Goal: Task Accomplishment & Management: Use online tool/utility

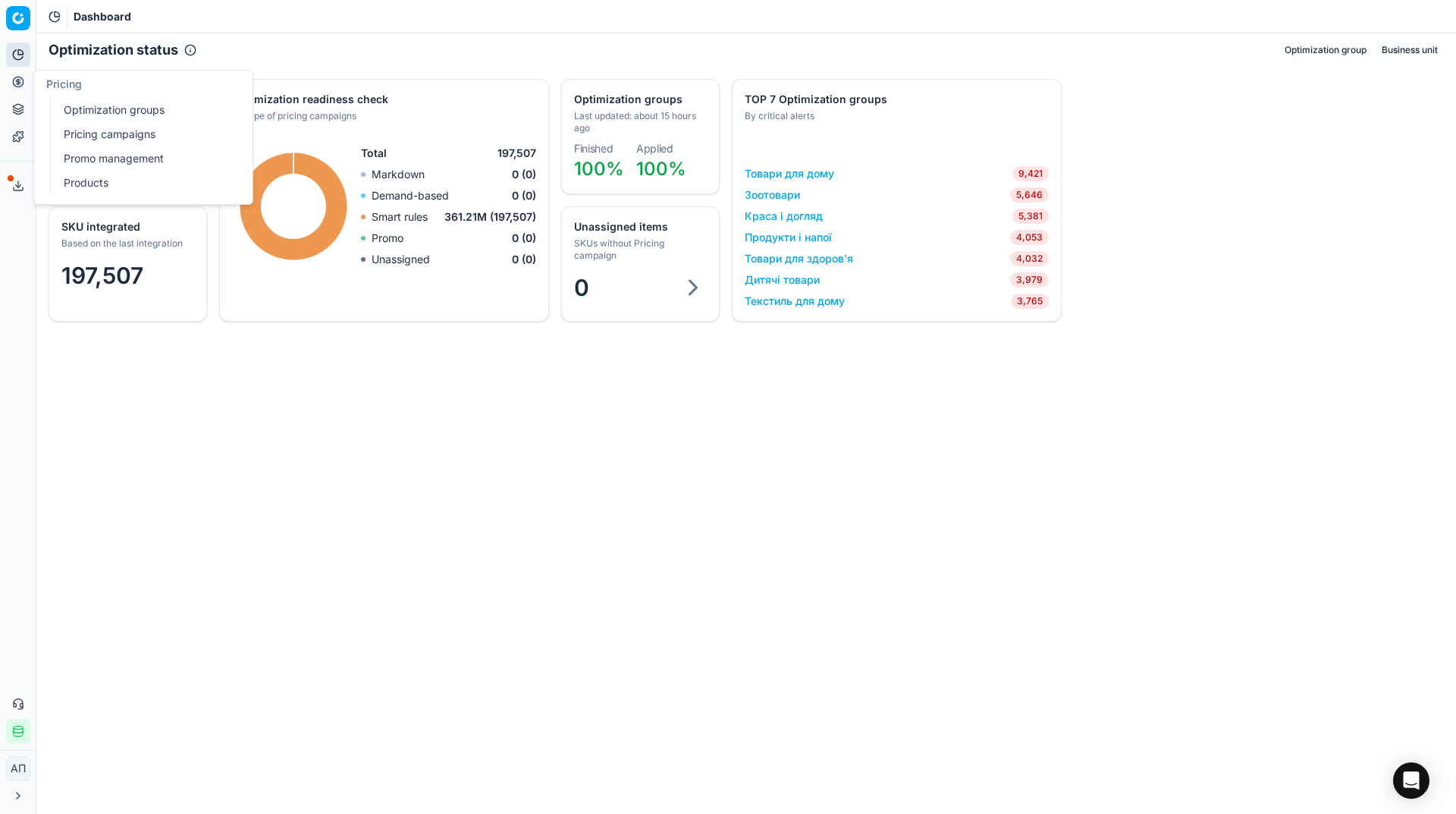
click at [84, 108] on link "Optimization groups" at bounding box center [146, 110] width 177 height 21
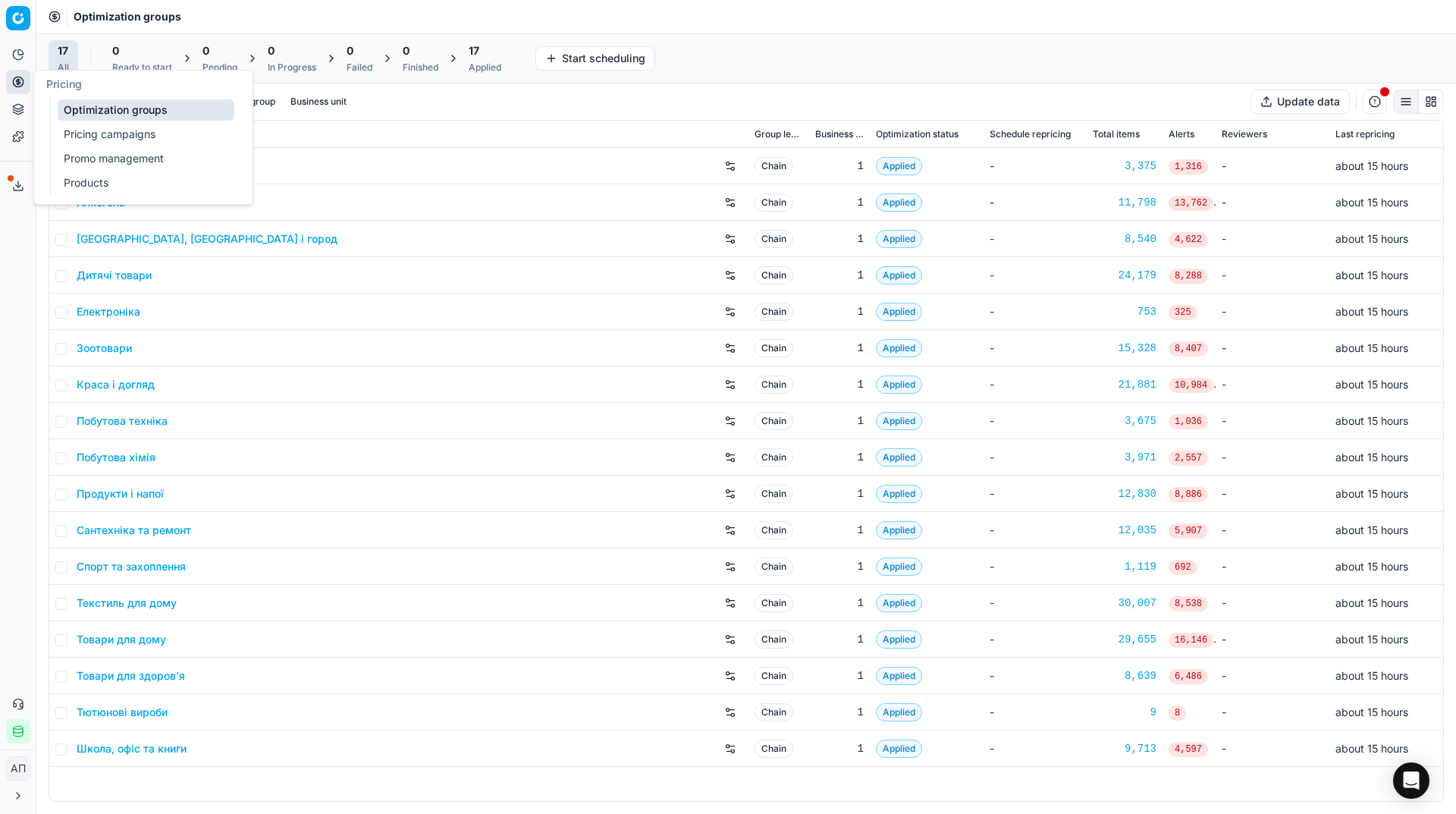
click at [86, 128] on link "Pricing campaigns" at bounding box center [146, 134] width 177 height 21
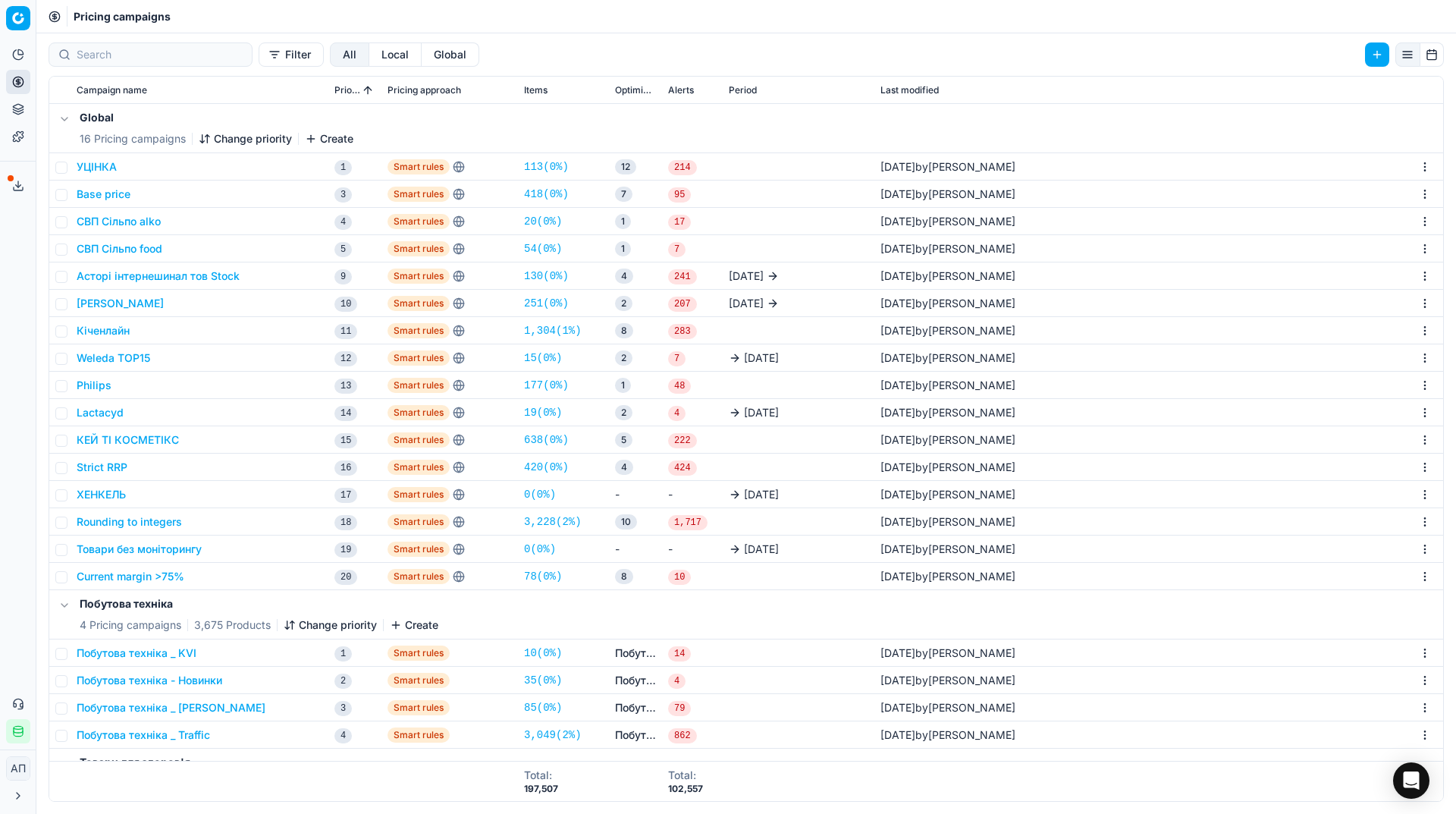
click at [536, 573] on link "78 ( 0% )" at bounding box center [543, 576] width 38 height 15
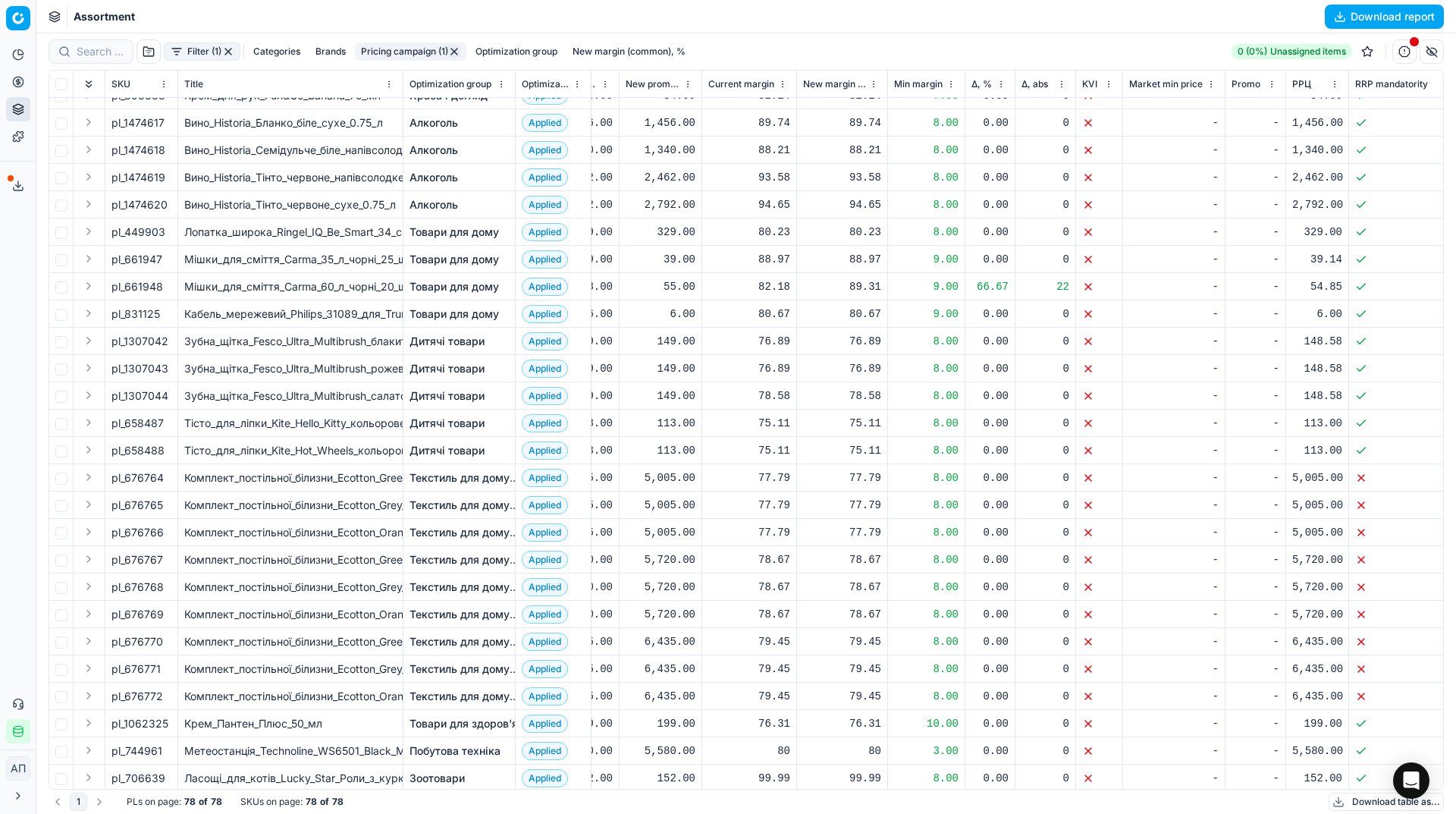
scroll to position [1217, 0]
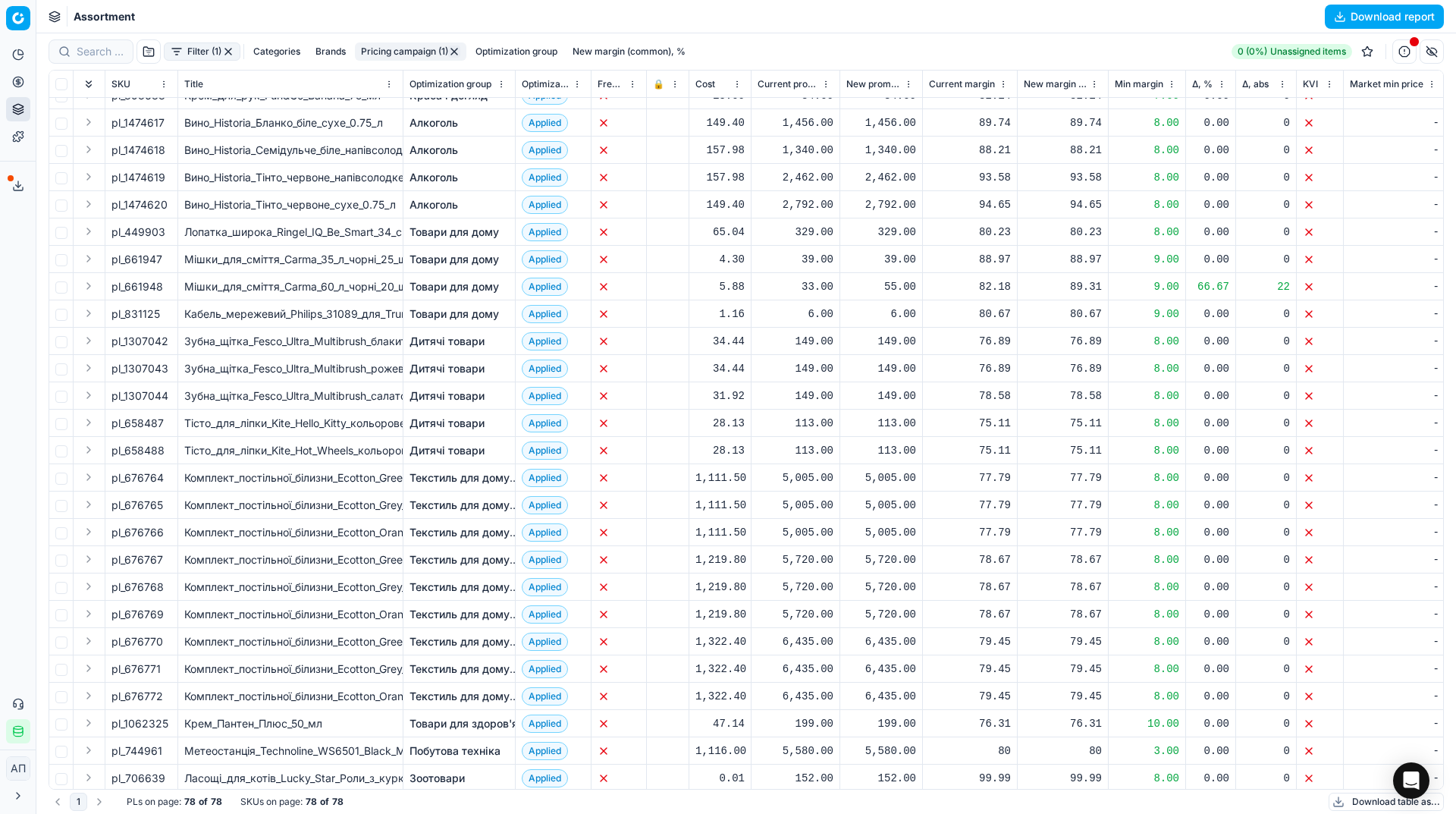
click at [154, 54] on button "button" at bounding box center [149, 52] width 24 height 24
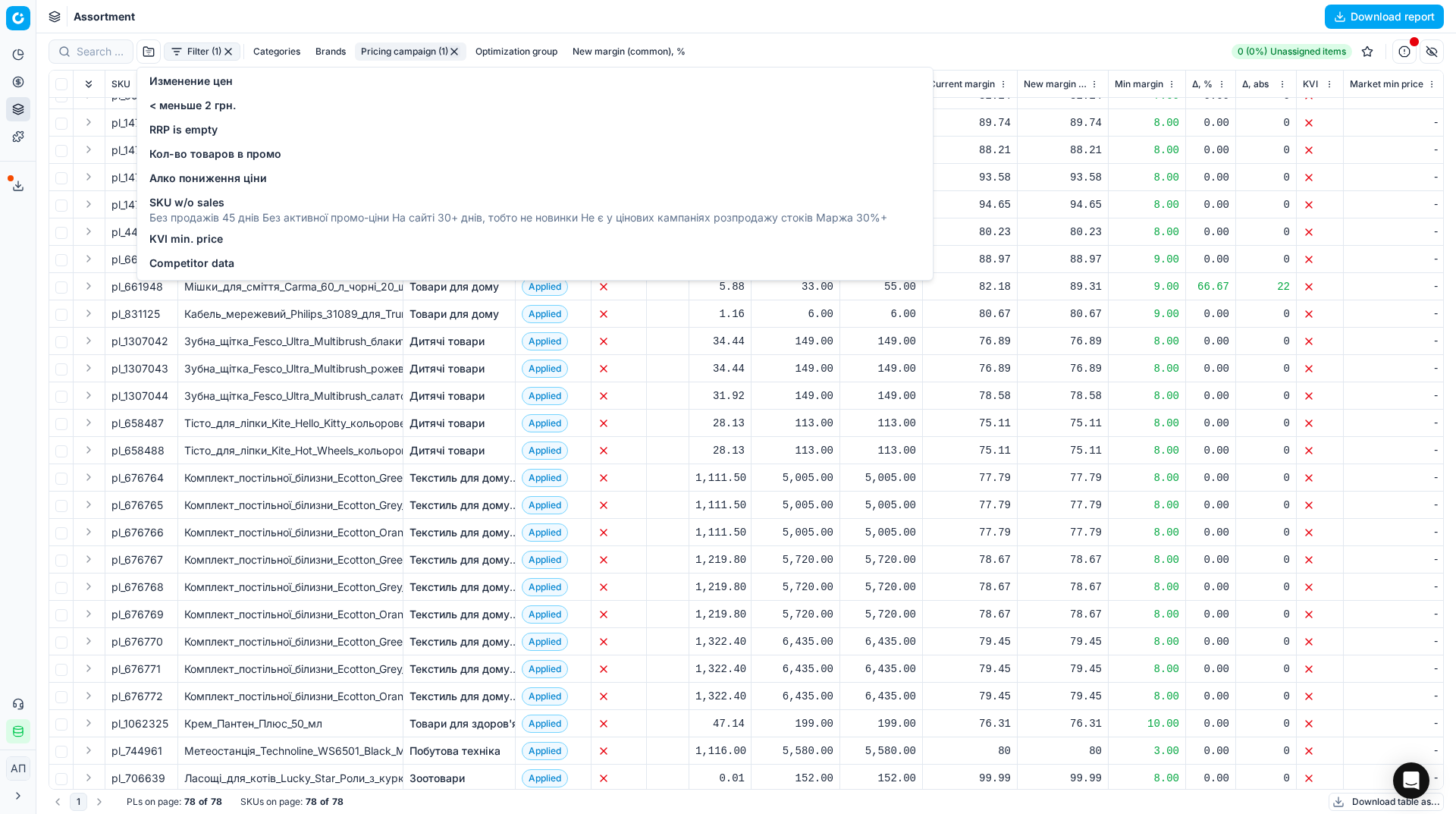
click at [190, 254] on div "Competitor data" at bounding box center [535, 264] width 789 height 24
click at [217, 267] on span "Competitor data" at bounding box center [191, 262] width 85 height 15
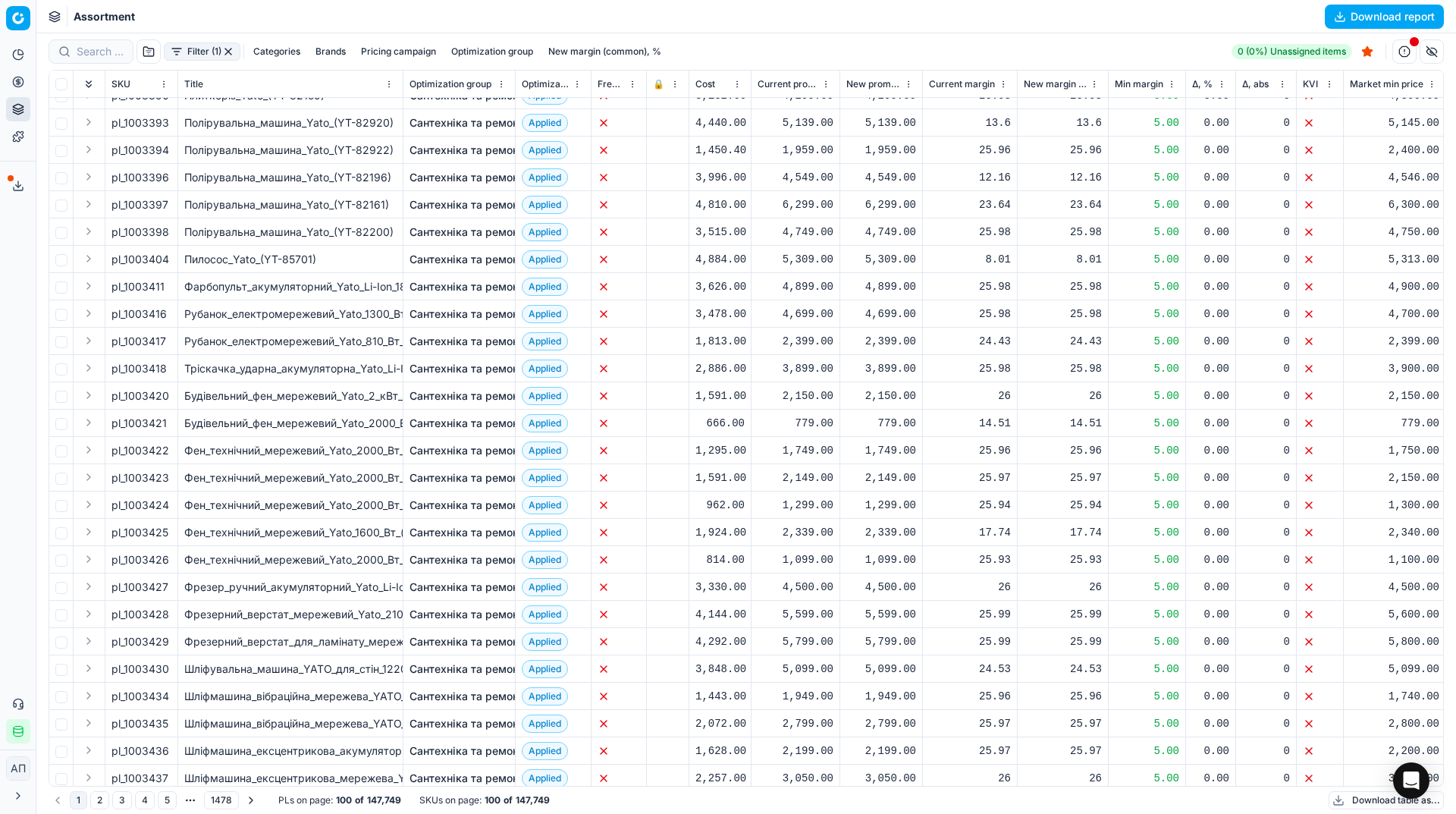
click at [153, 55] on button "button" at bounding box center [149, 52] width 24 height 24
click at [0, 590] on div "Analytics Pricing Product portfolio Templates Export service 38 Contact support…" at bounding box center [18, 392] width 36 height 713
click at [59, 106] on link "Optimization groups" at bounding box center [146, 110] width 177 height 21
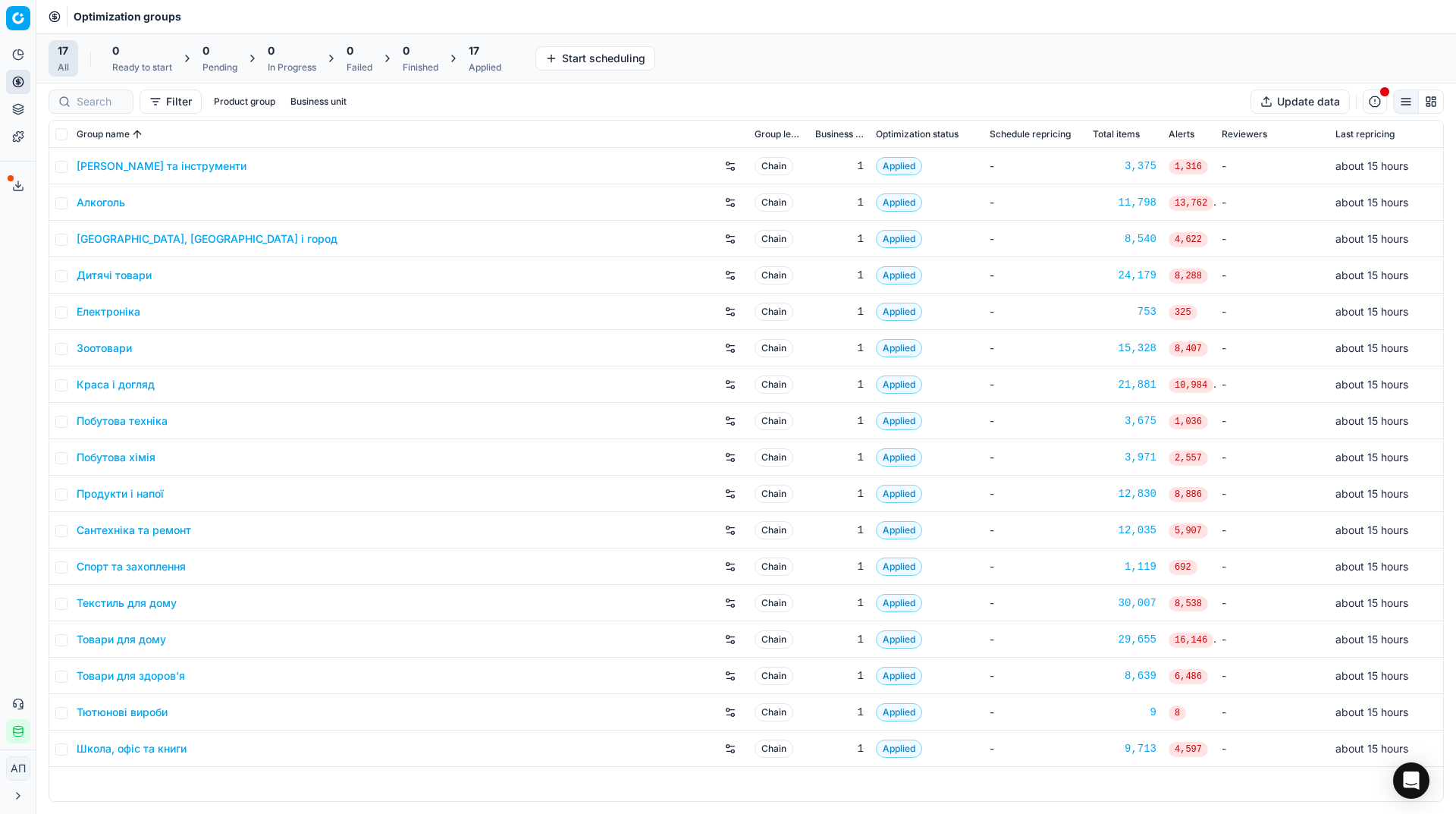
click at [0, 248] on div "Analytics Pricing Product portfolio Templates Export service 38 Contact support…" at bounding box center [18, 392] width 36 height 713
click at [420, 768] on div "Автотовари та інструменти Chain 1 Applied - 3,375 1,316 - about 15 hours Алкого…" at bounding box center [745, 474] width 1393 height 653
click at [130, 312] on link "Електроніка" at bounding box center [109, 311] width 64 height 15
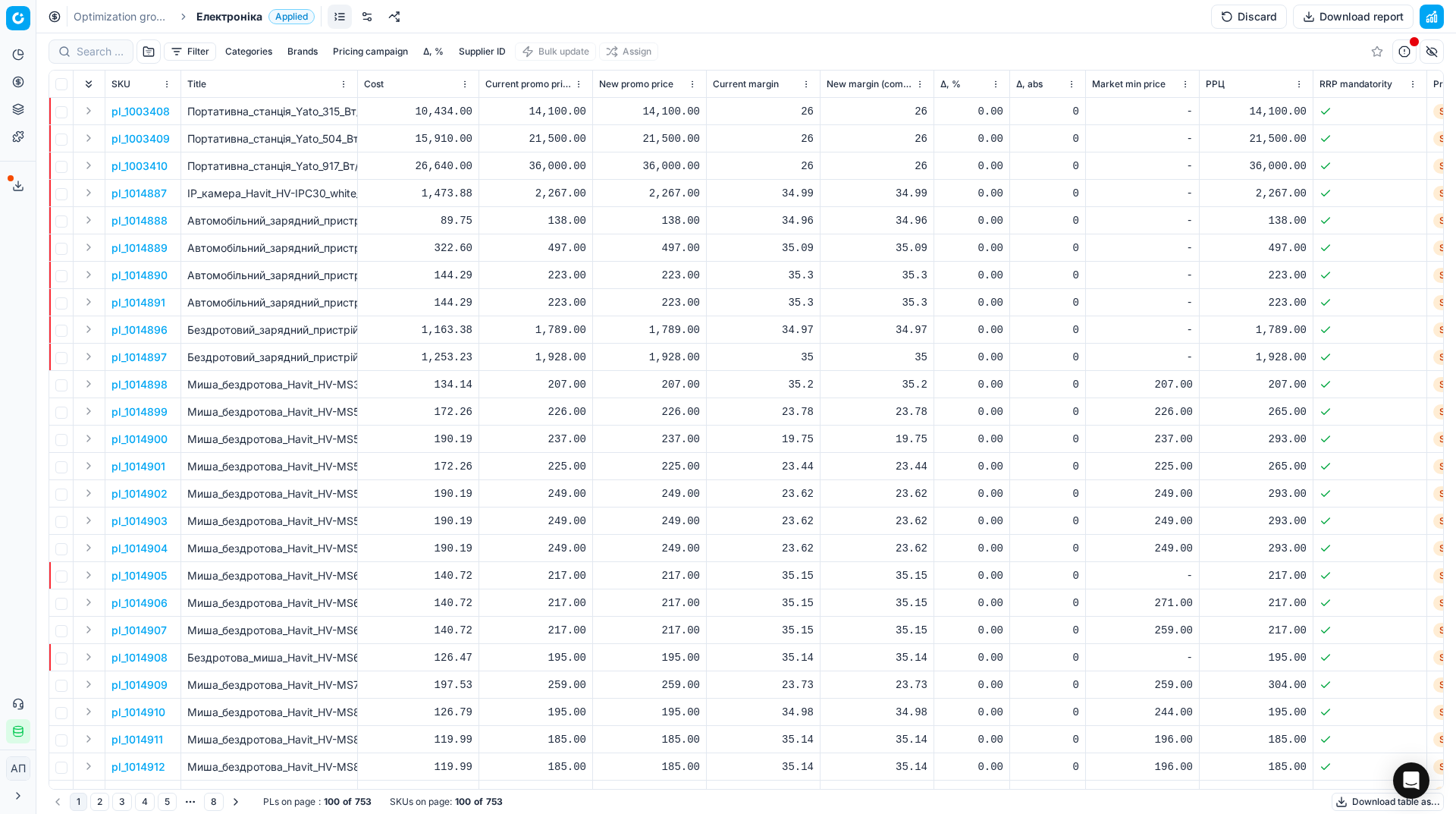
click at [151, 49] on button "button" at bounding box center [149, 52] width 24 height 24
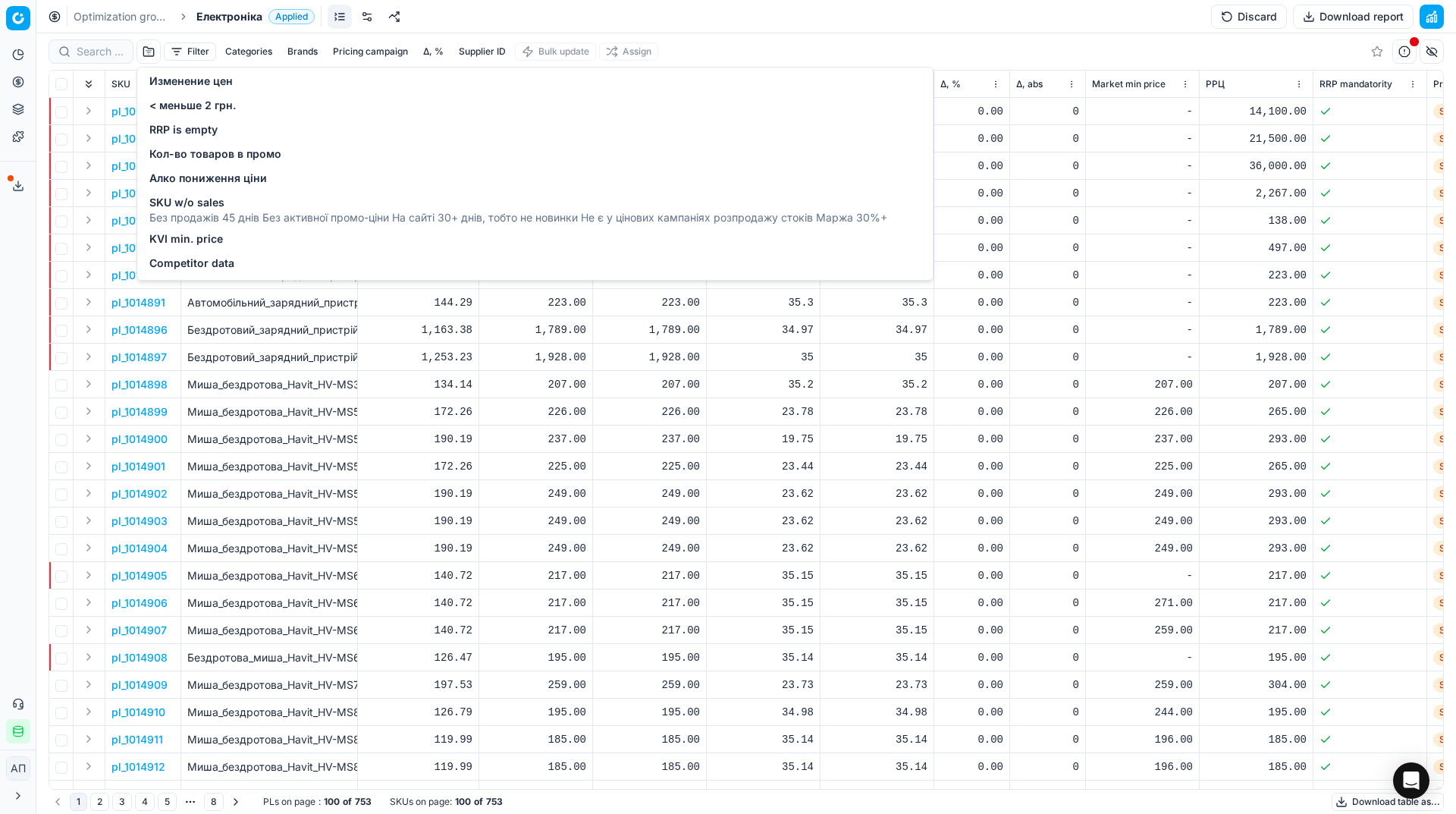
click at [188, 261] on span "Competitor data" at bounding box center [191, 262] width 85 height 15
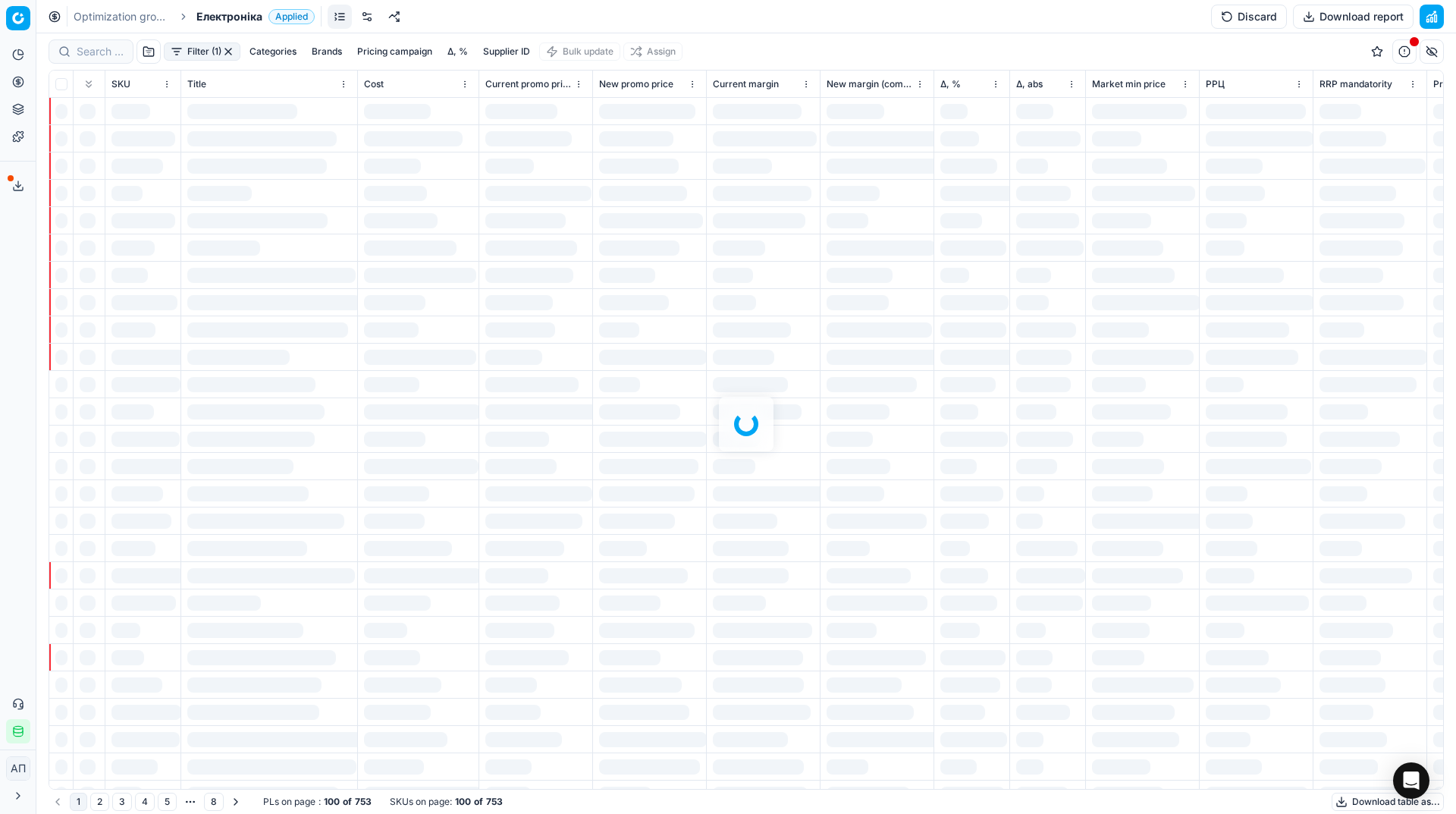
click at [189, 49] on div at bounding box center [745, 423] width 1419 height 780
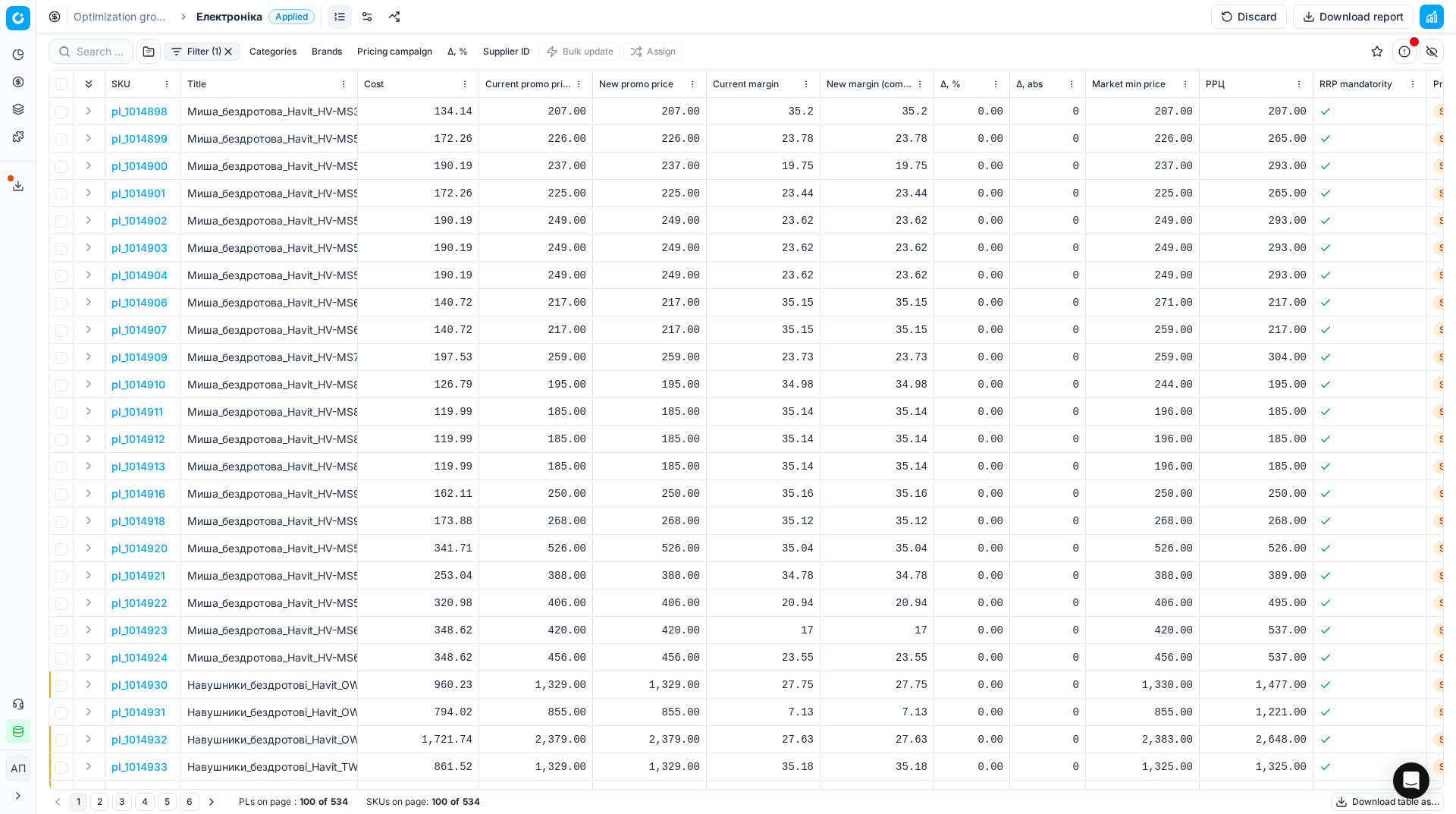
click at [189, 49] on button "Filter (1)" at bounding box center [201, 52] width 77 height 18
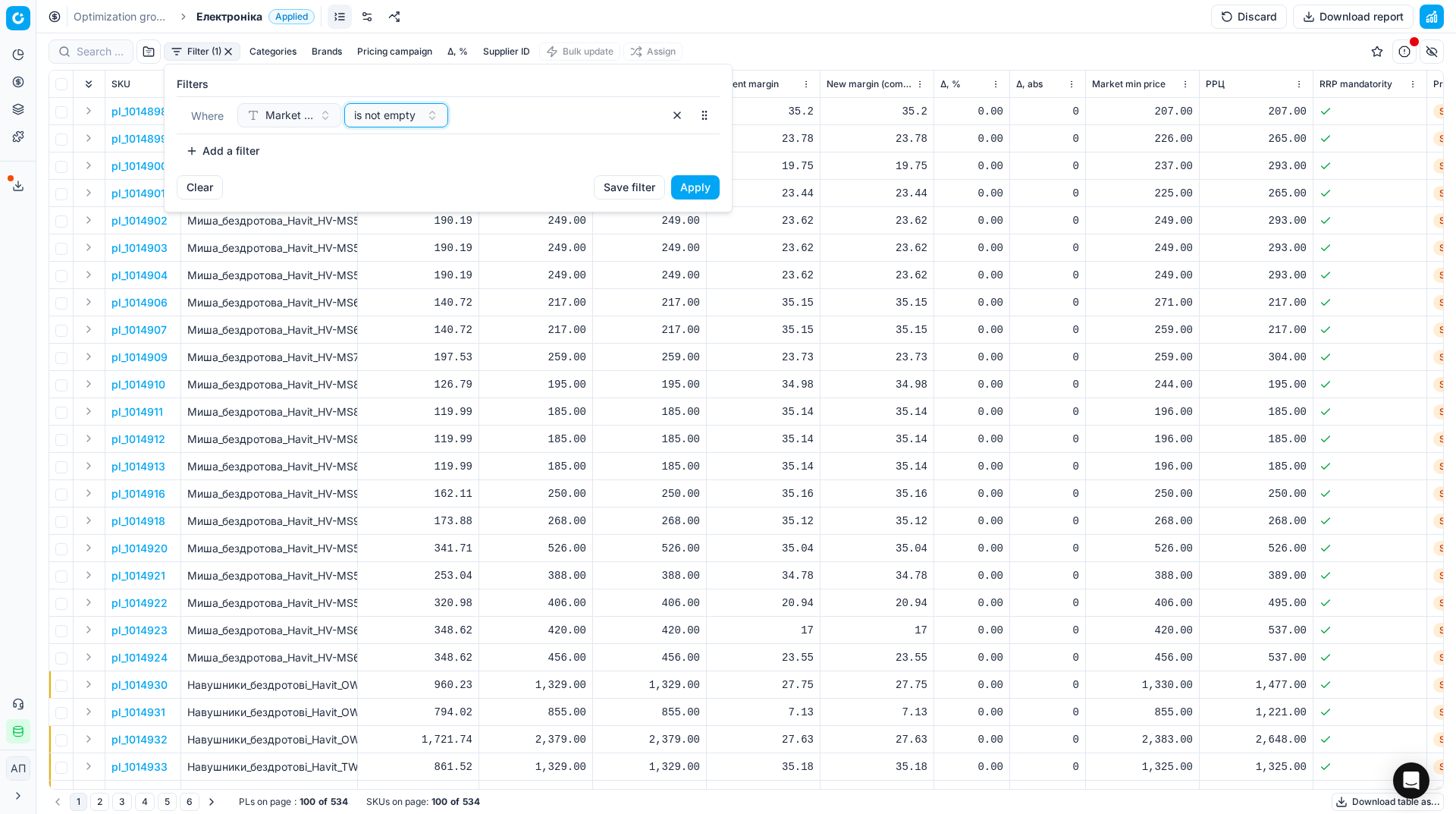
click at [414, 108] on span "is not empty" at bounding box center [385, 115] width 62 height 15
click at [398, 320] on div "is empty" at bounding box center [446, 319] width 196 height 24
click at [692, 184] on button "Apply" at bounding box center [695, 188] width 49 height 24
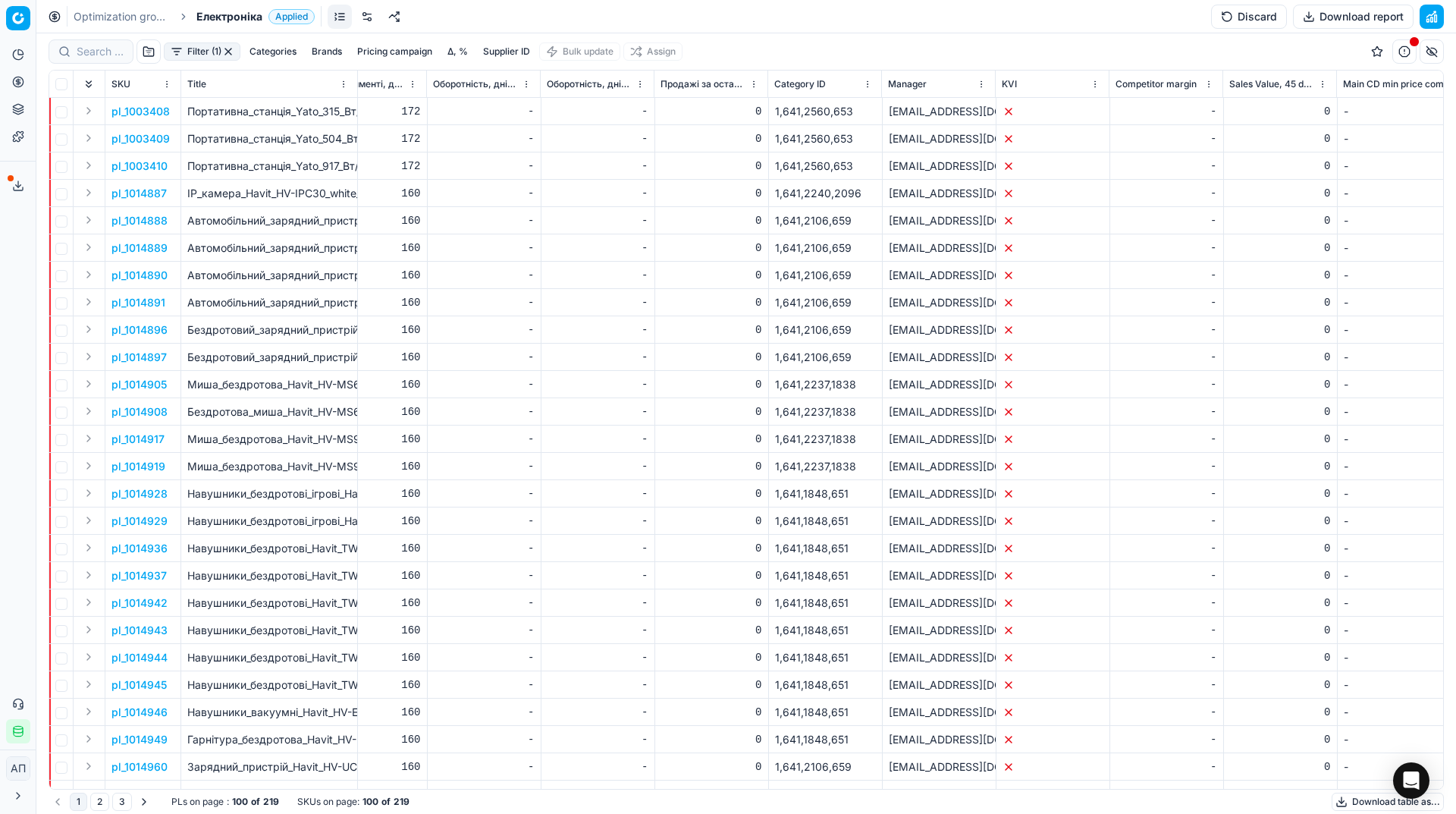
scroll to position [0, 6084]
click at [706, 84] on span "Продажі за останні 45 днів, шт" at bounding box center [706, 84] width 86 height 12
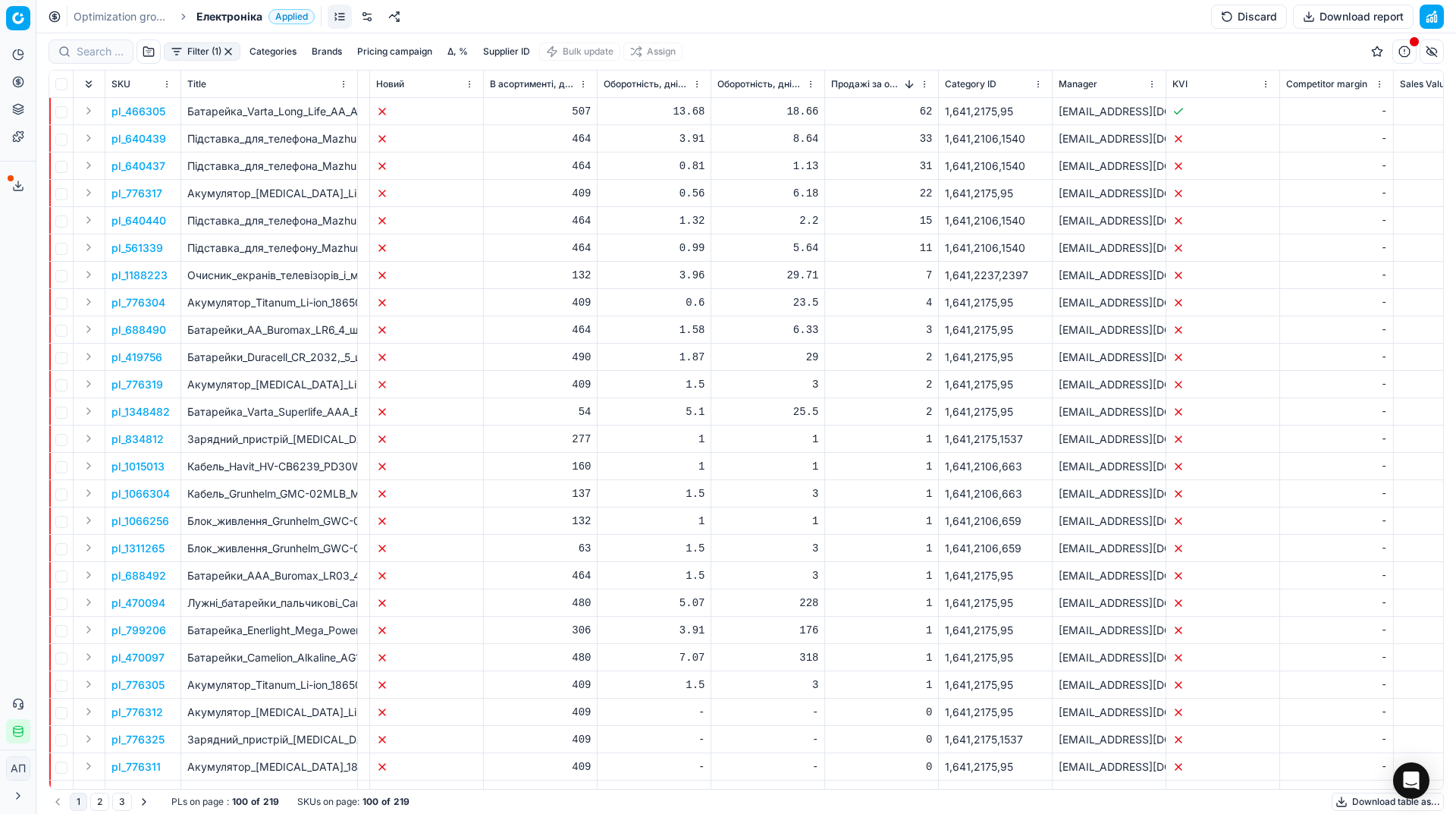
scroll to position [0, 5915]
drag, startPoint x: 172, startPoint y: 121, endPoint x: 128, endPoint y: 111, distance: 45.1
click at [128, 111] on td "pl_466305" at bounding box center [144, 111] width 76 height 27
copy p "466305"
click at [0, 273] on div "Analytics Pricing Product portfolio Templates Export service 38 Contact support…" at bounding box center [18, 392] width 36 height 713
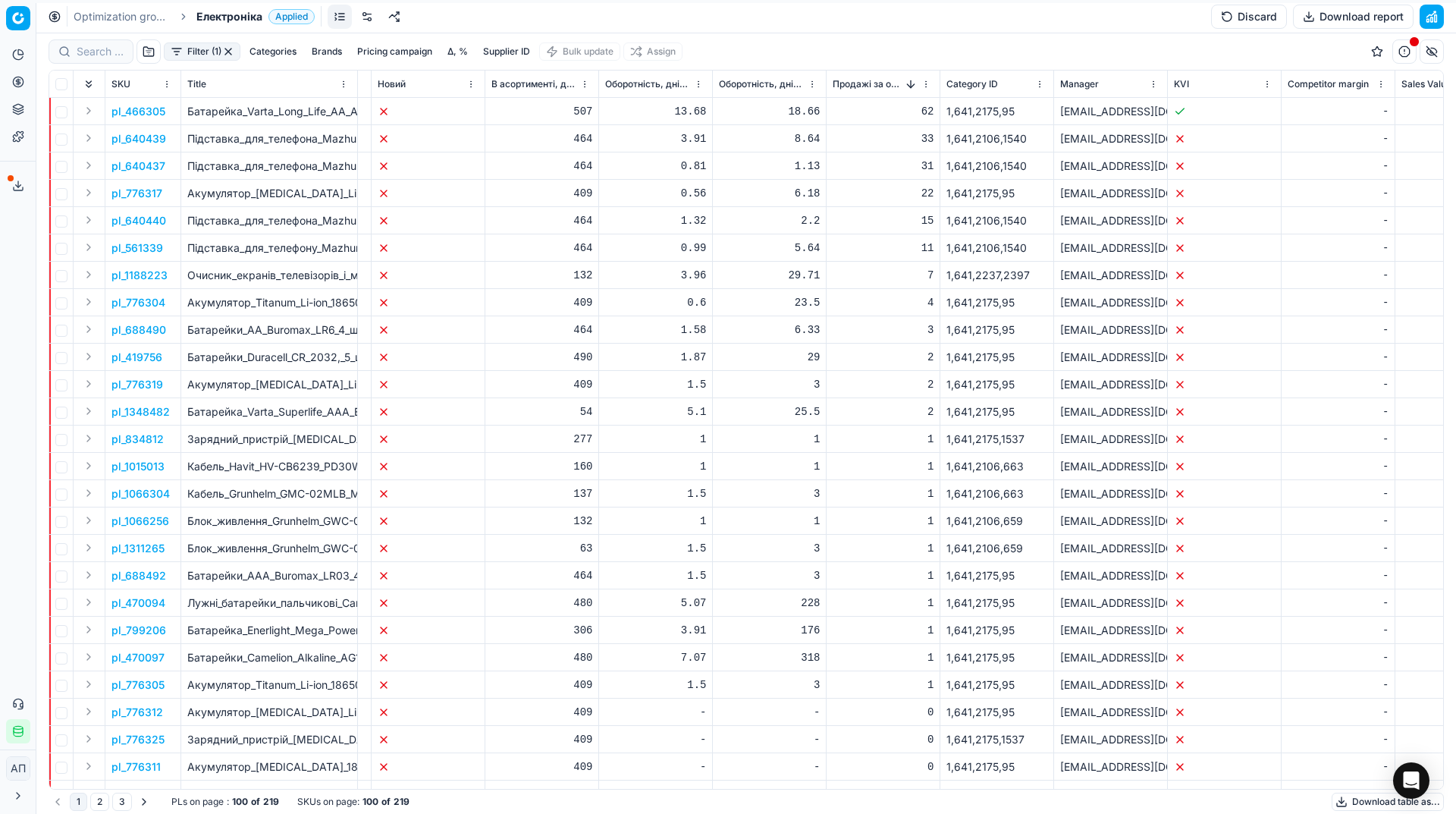
click at [112, 20] on link "Optimization groups" at bounding box center [122, 16] width 97 height 15
